Goal: Check status: Verify the current state of an ongoing process or item

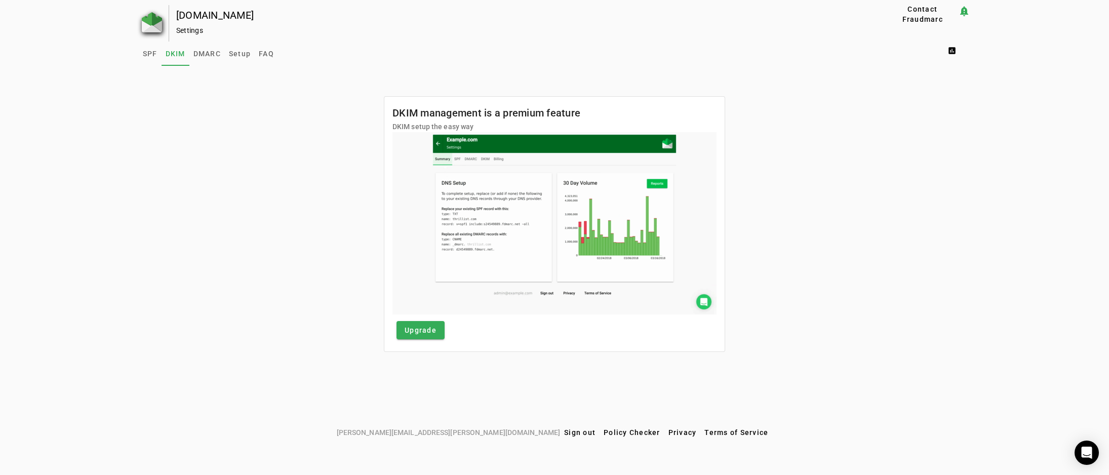
click at [149, 22] on img at bounding box center [152, 22] width 20 height 20
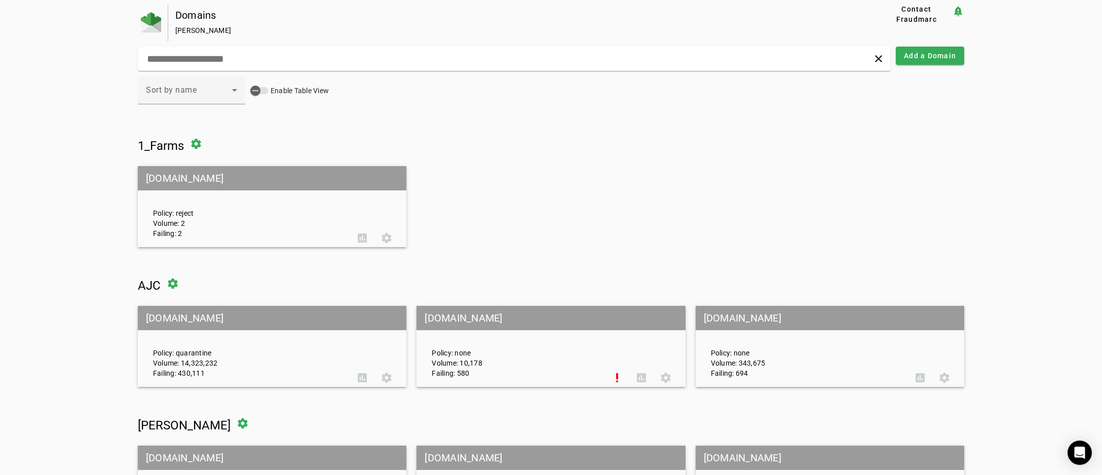
click at [454, 314] on mat-grid-tile-header "[DOMAIN_NAME]" at bounding box center [550, 318] width 268 height 24
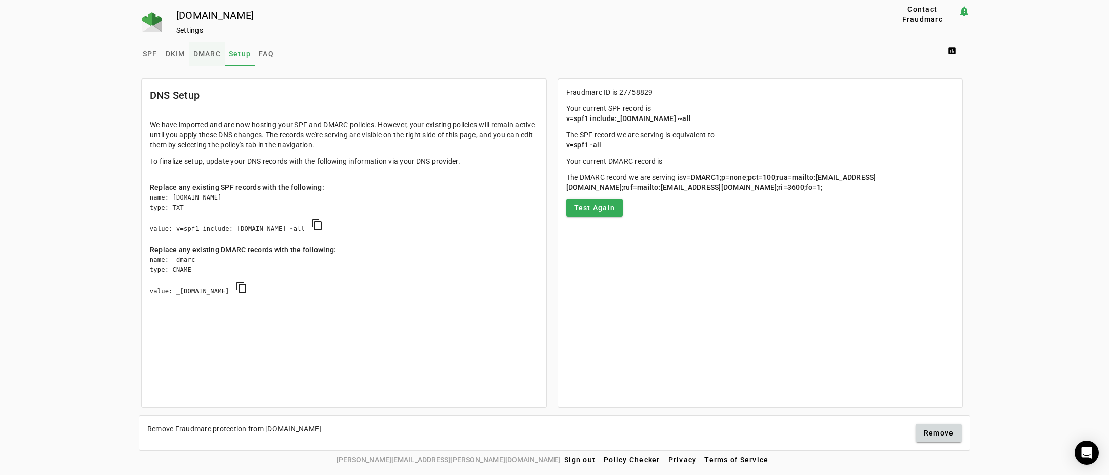
click at [207, 52] on span "DMARC" at bounding box center [207, 53] width 27 height 7
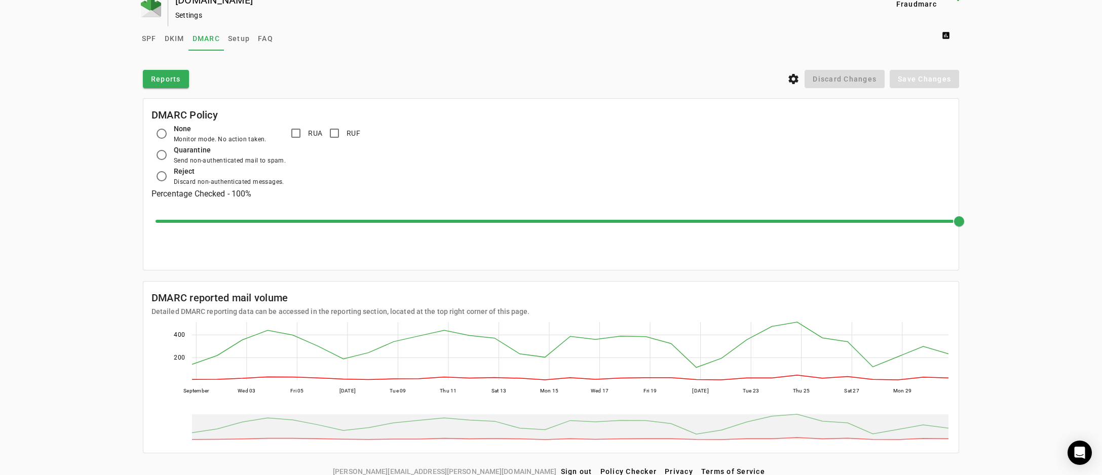
scroll to position [24, 0]
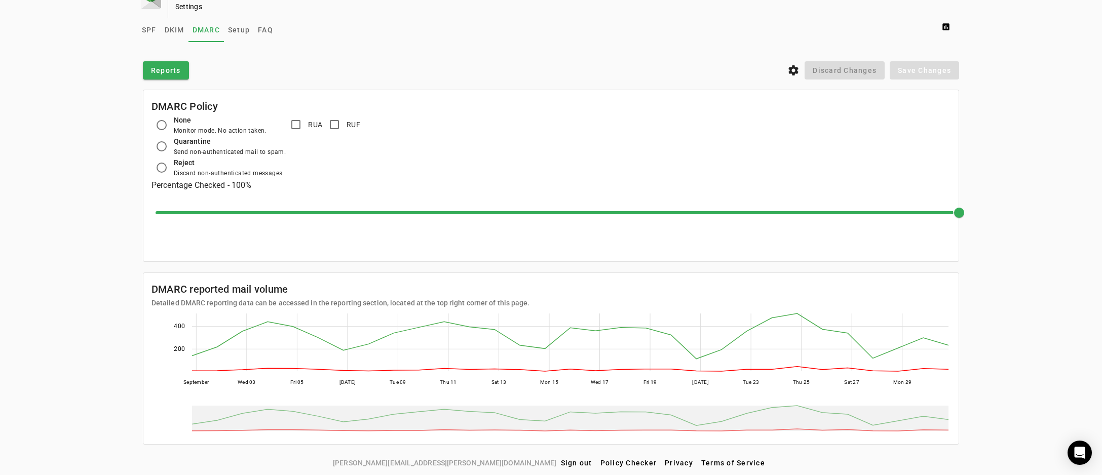
click at [1026, 210] on div "[DOMAIN_NAME] Settings Contact Fraudmarc notification_important Settings SPF DK…" at bounding box center [551, 217] width 1102 height 473
click at [799, 71] on icon "settings" at bounding box center [793, 70] width 12 height 12
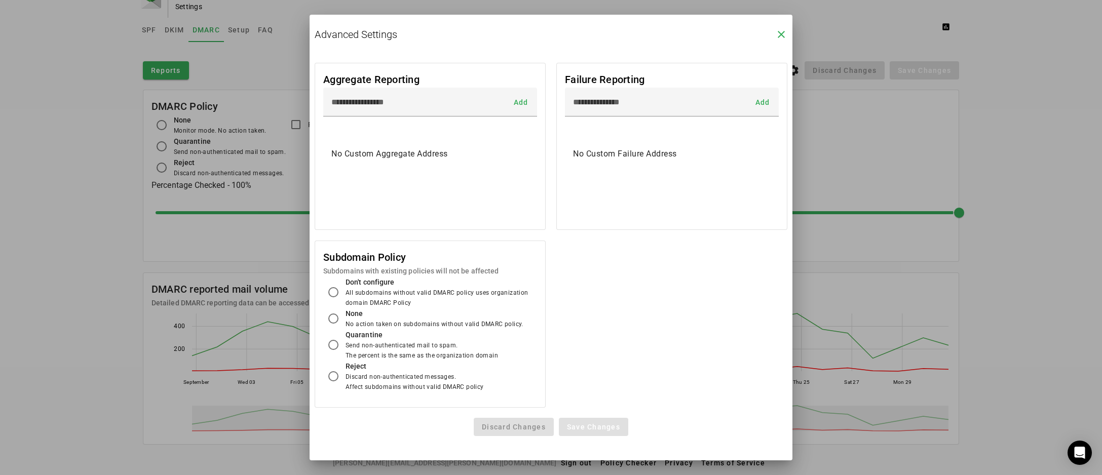
click at [781, 33] on icon "close" at bounding box center [781, 34] width 12 height 12
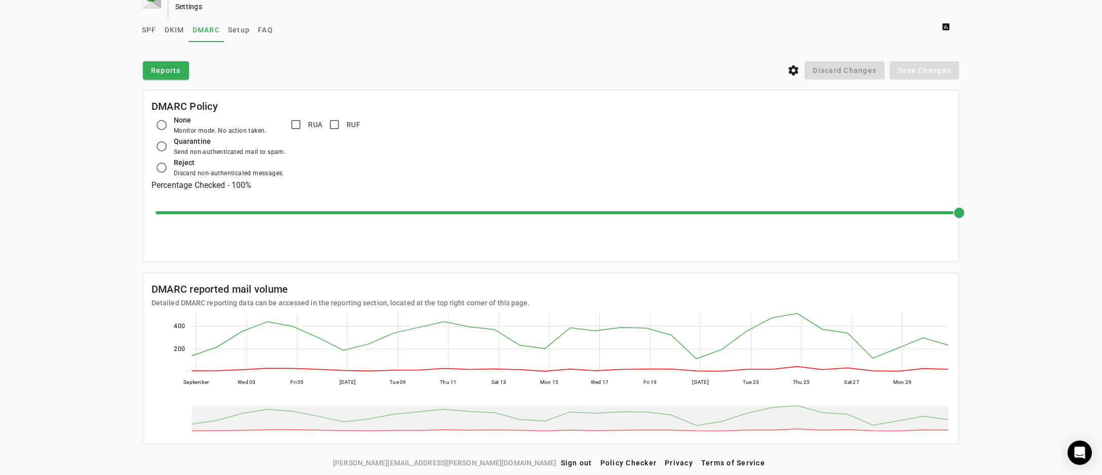
scroll to position [0, 0]
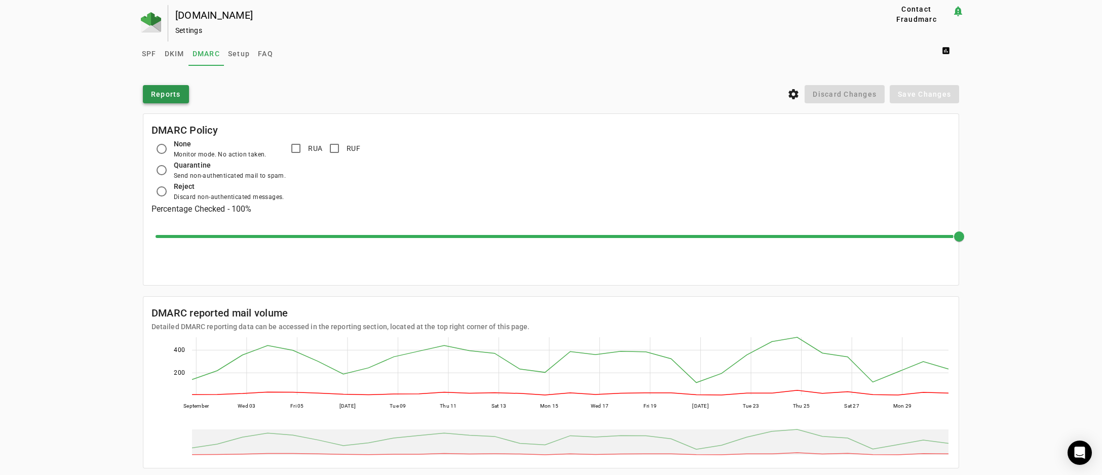
click at [168, 94] on span "Reports" at bounding box center [166, 94] width 30 height 10
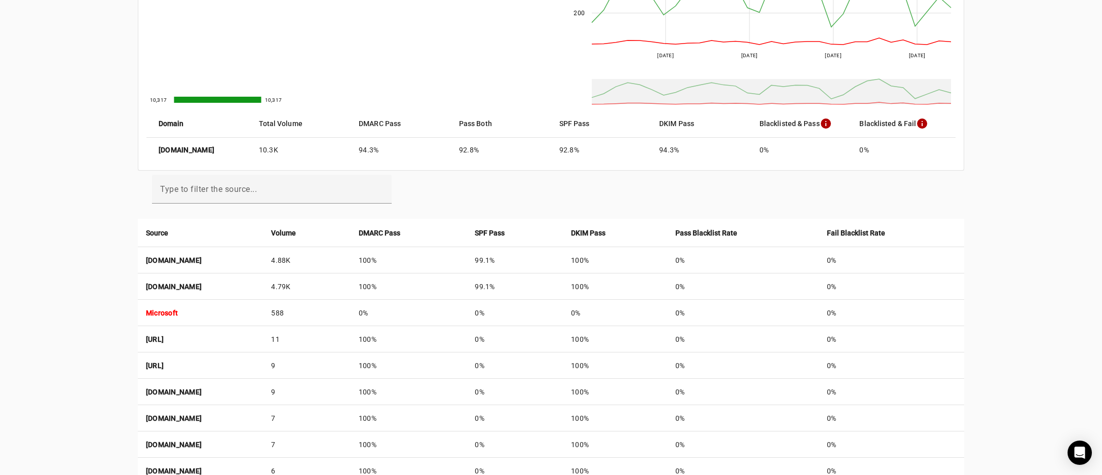
scroll to position [203, 0]
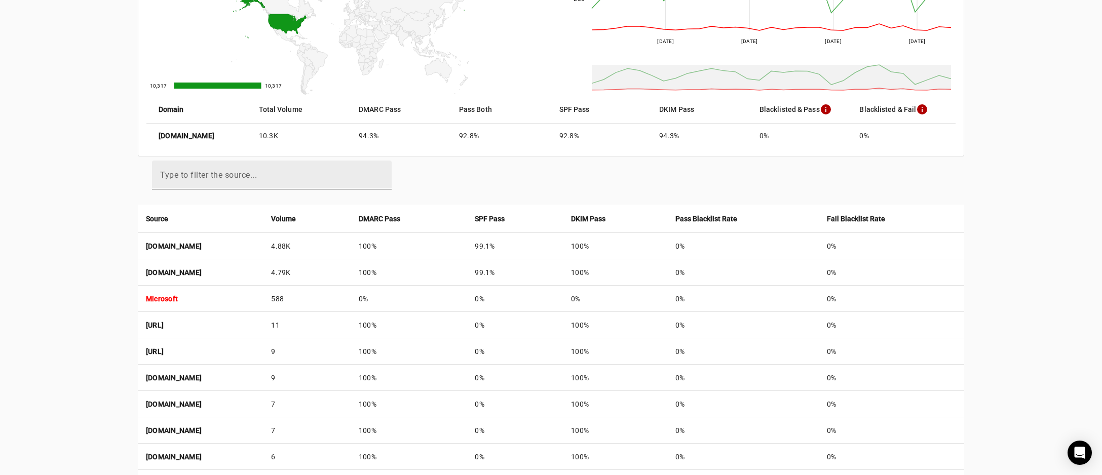
click at [219, 177] on mat-label "Type to filter the source..." at bounding box center [208, 175] width 97 height 10
click at [219, 177] on input "Type to filter the source..." at bounding box center [271, 179] width 223 height 12
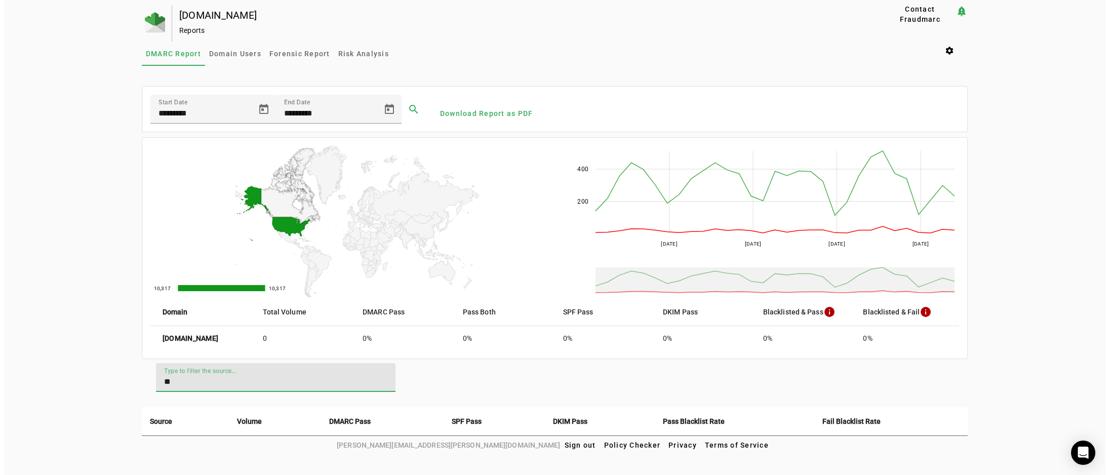
scroll to position [0, 0]
type input "*********"
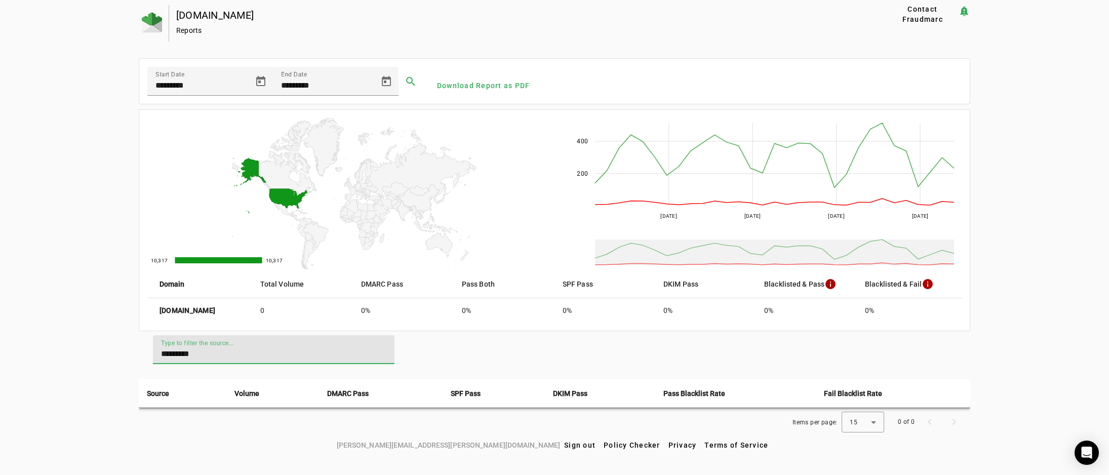
drag, startPoint x: 223, startPoint y: 351, endPoint x: 89, endPoint y: 355, distance: 133.8
click at [89, 355] on div "[DOMAIN_NAME] Reports Contact Fraudmarc notification_important Reports DMARC Re…" at bounding box center [554, 220] width 1109 height 431
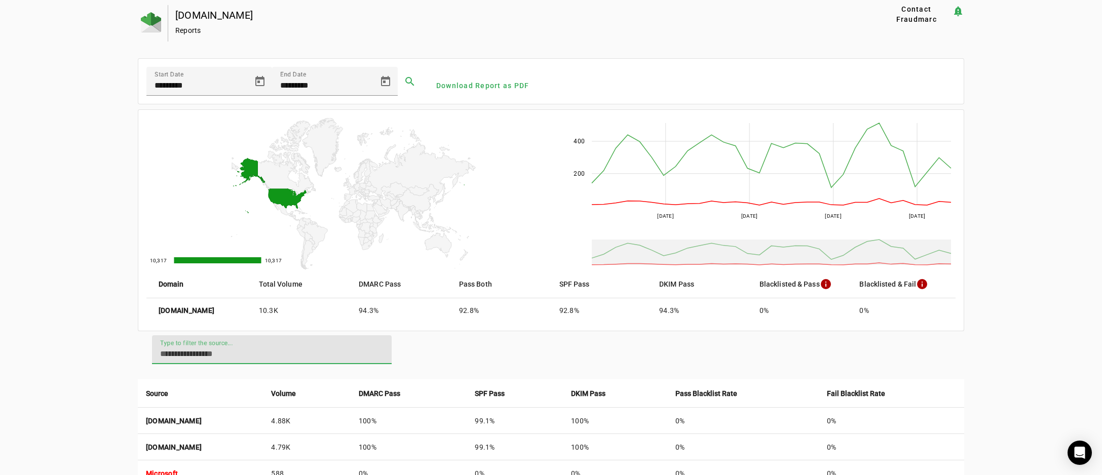
click at [209, 357] on input "Type to filter the source..." at bounding box center [271, 354] width 223 height 12
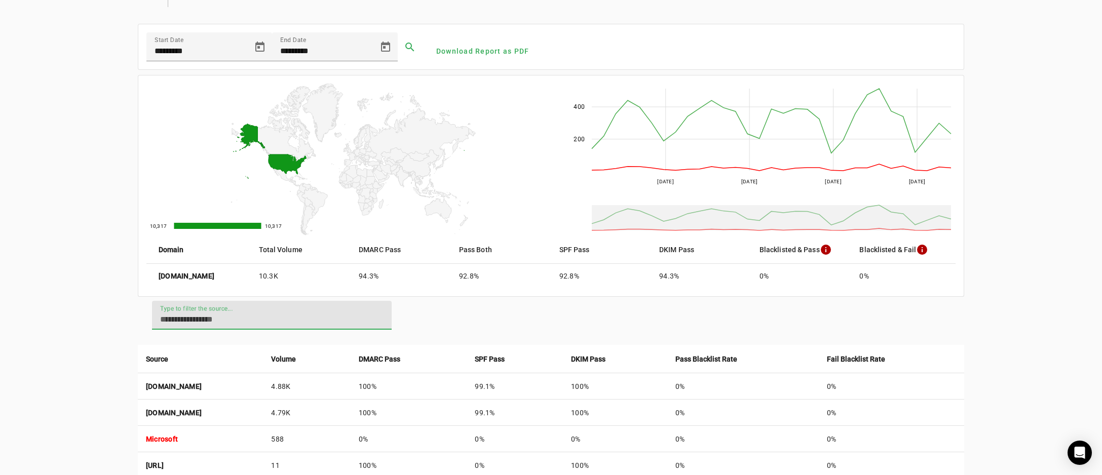
scroll to position [22, 0]
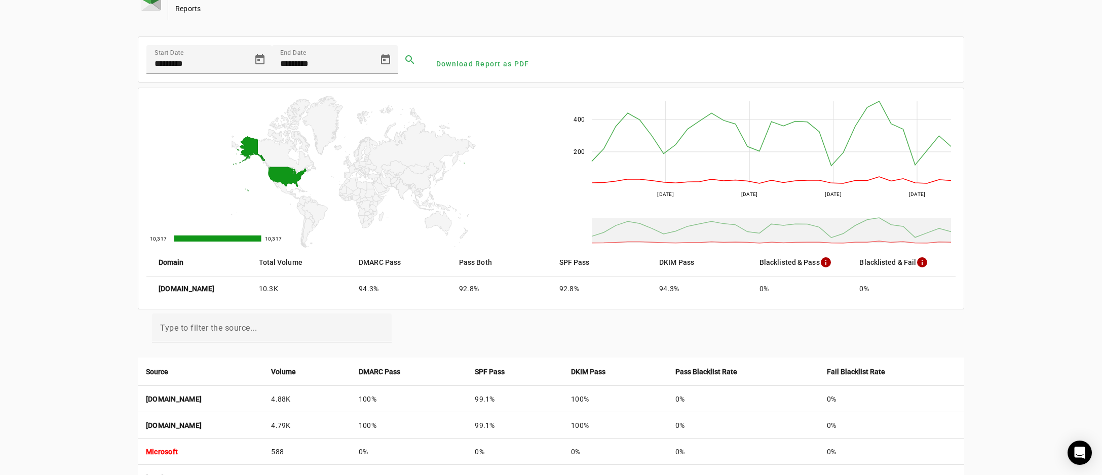
click at [821, 260] on mat-icon "info" at bounding box center [826, 262] width 12 height 12
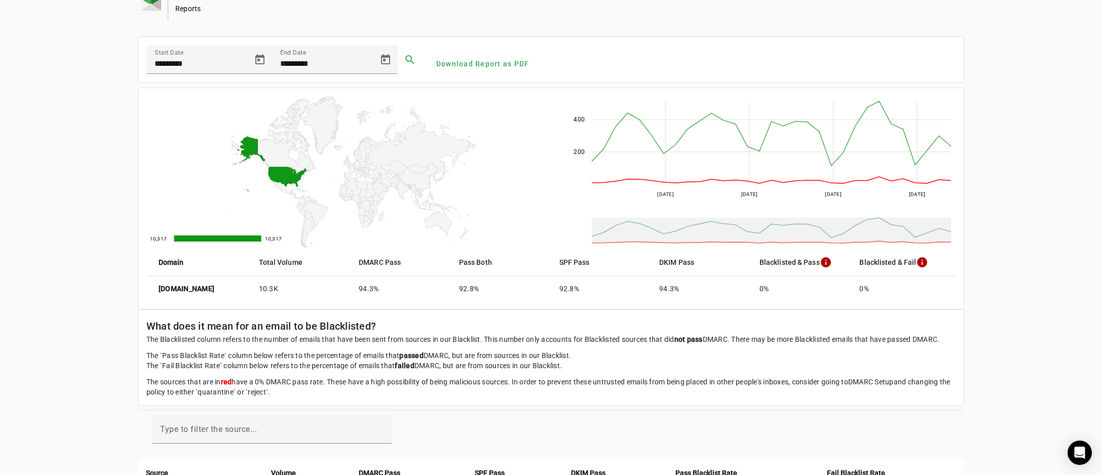
click at [916, 262] on mat-icon "info" at bounding box center [922, 262] width 12 height 12
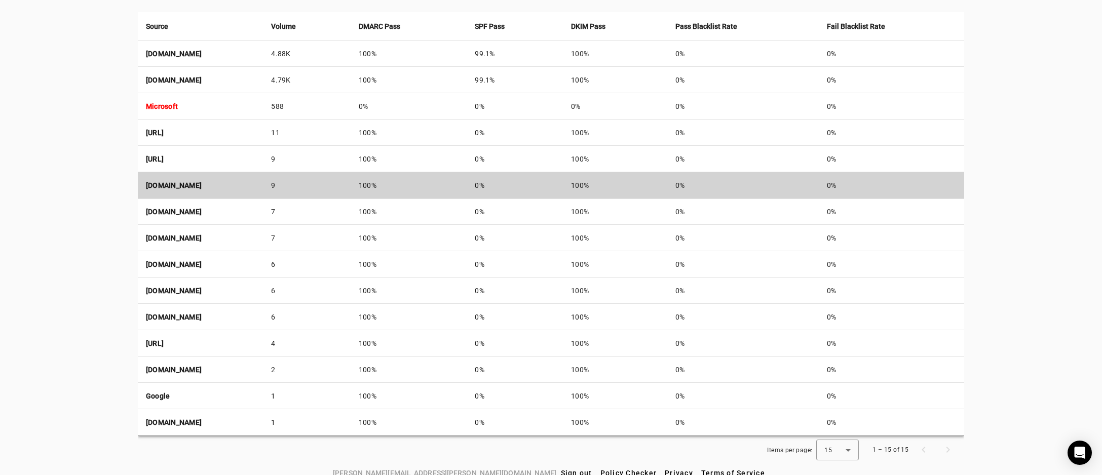
scroll to position [376, 0]
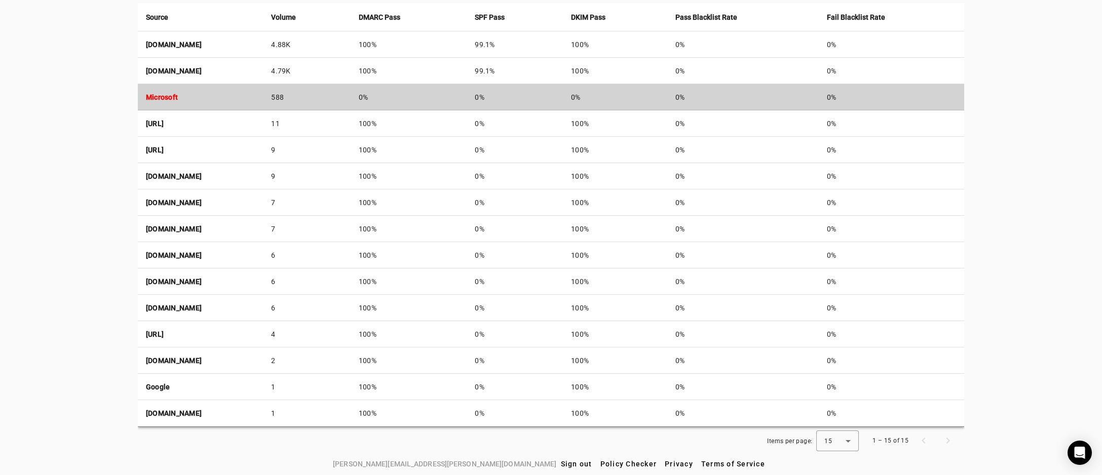
click at [263, 94] on td "Microsoft" at bounding box center [201, 97] width 126 height 26
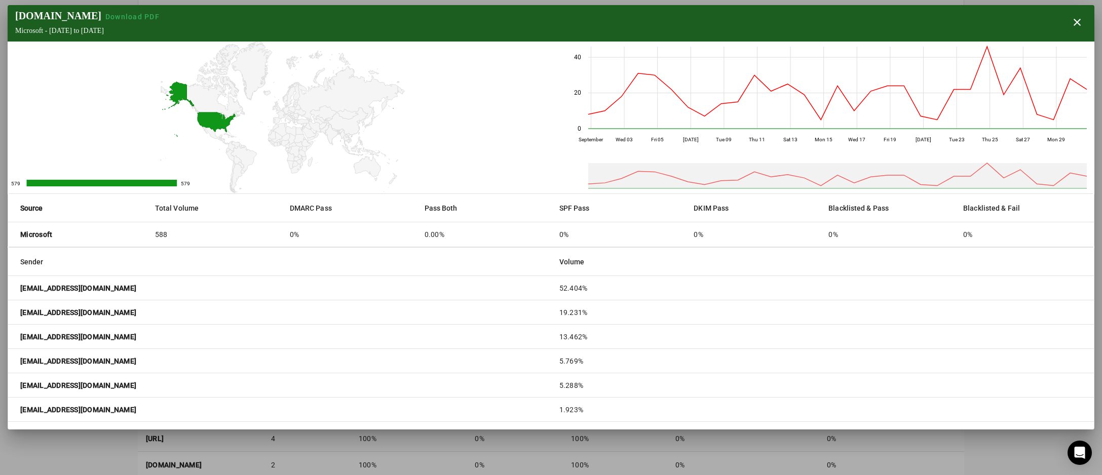
scroll to position [123, 0]
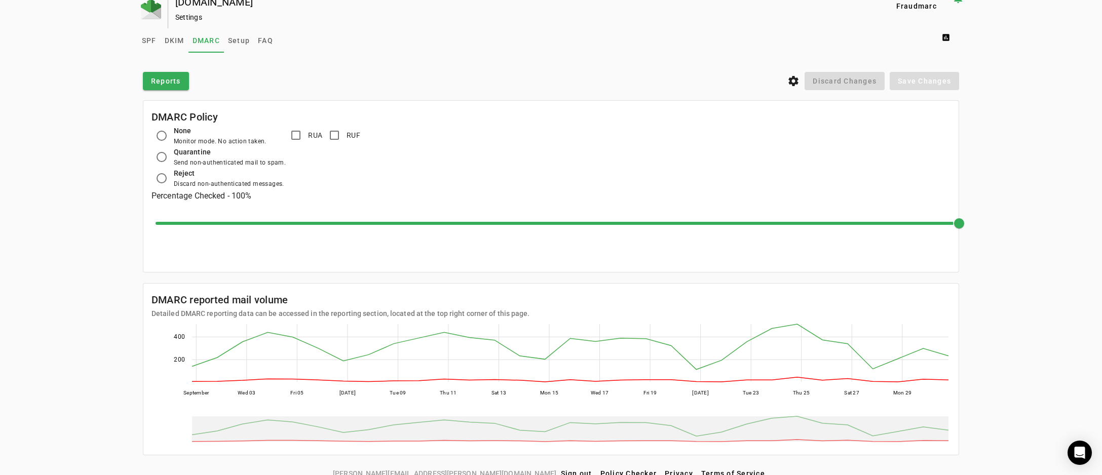
scroll to position [24, 0]
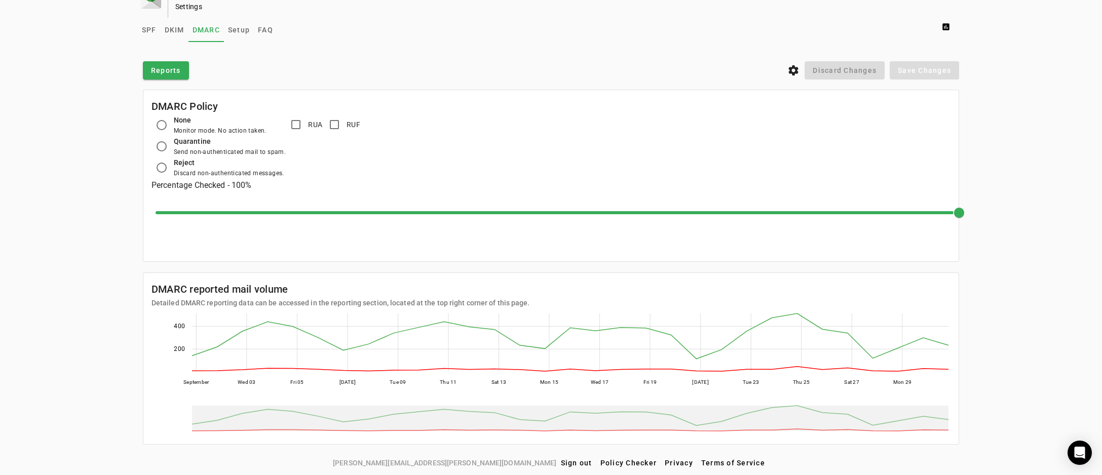
click at [464, 72] on div "Reports settings Discard Changes Save Changes" at bounding box center [551, 70] width 816 height 18
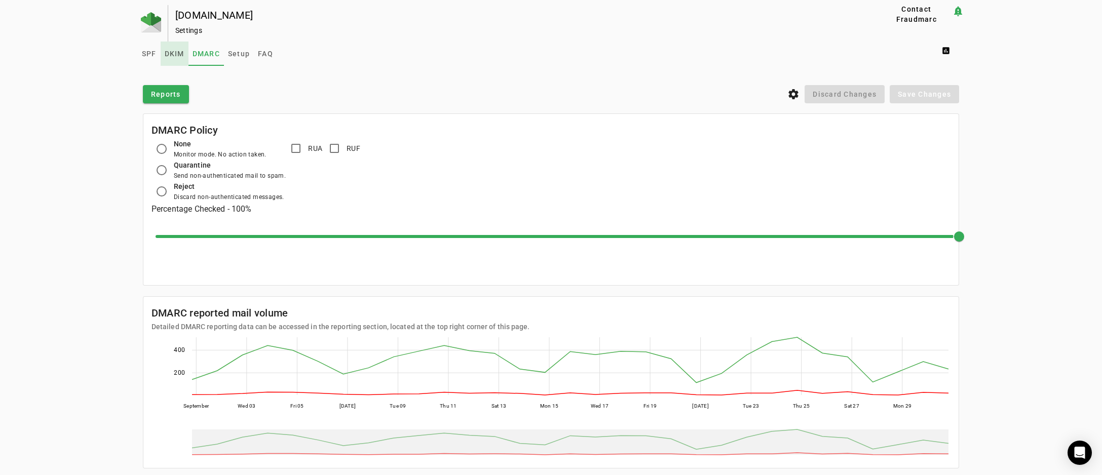
click at [173, 50] on span "DKIM" at bounding box center [175, 53] width 20 height 7
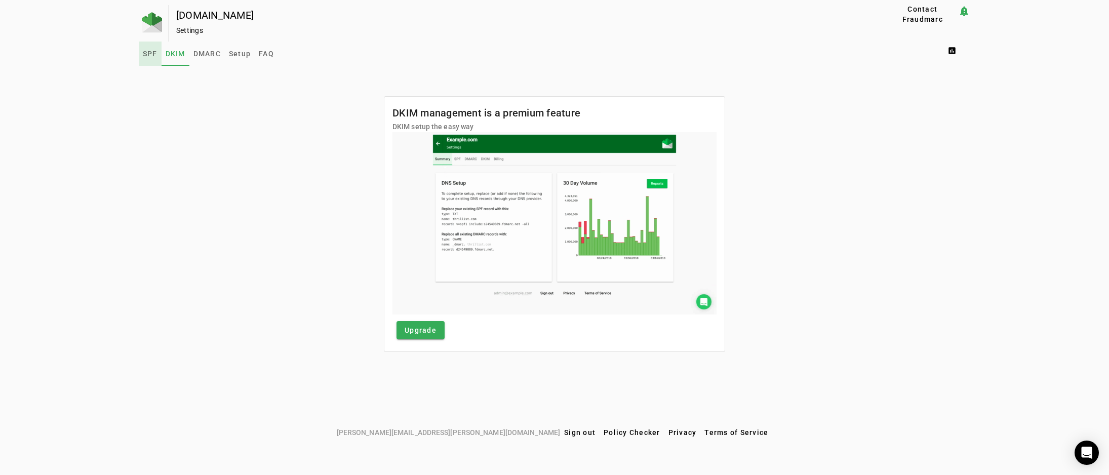
click at [150, 53] on span "SPF" at bounding box center [150, 53] width 15 height 7
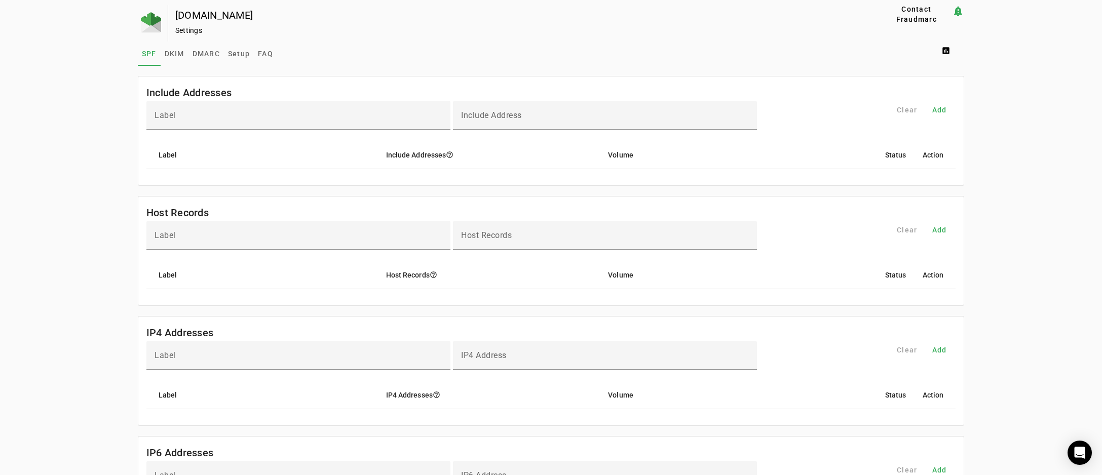
click at [570, 27] on div "Settings" at bounding box center [511, 30] width 673 height 10
